Goal: Task Accomplishment & Management: Manage account settings

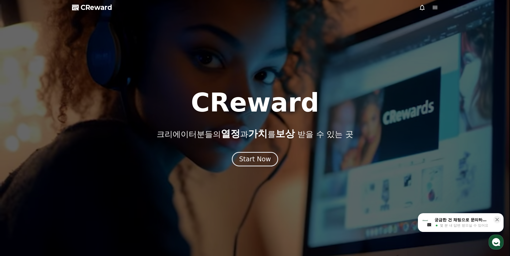
click at [432, 5] on icon at bounding box center [435, 7] width 6 height 6
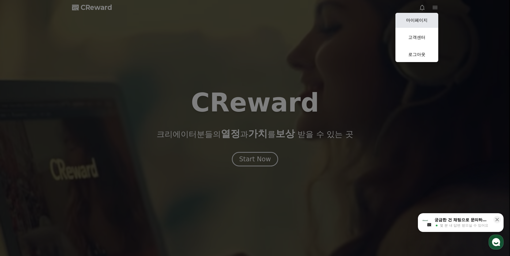
click at [418, 19] on link "마이페이지" at bounding box center [416, 20] width 43 height 15
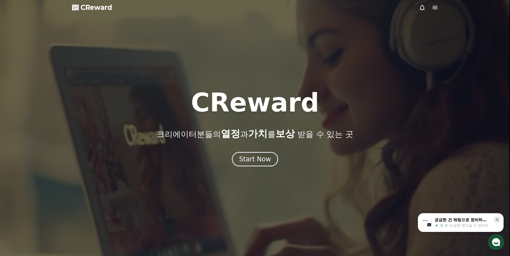
select select "**********"
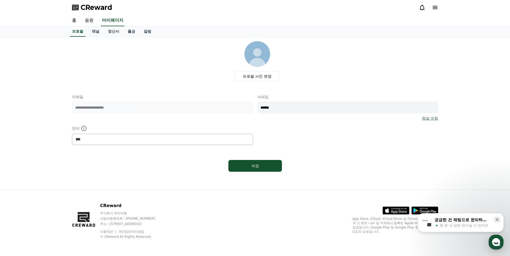
click at [434, 7] on icon at bounding box center [434, 7] width 5 height 3
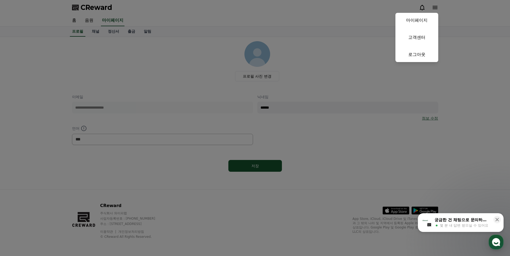
click at [352, 48] on button "close" at bounding box center [255, 128] width 510 height 256
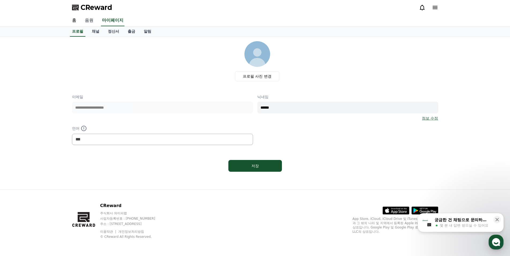
click at [90, 19] on link "음원" at bounding box center [89, 20] width 17 height 11
